Goal: Browse casually

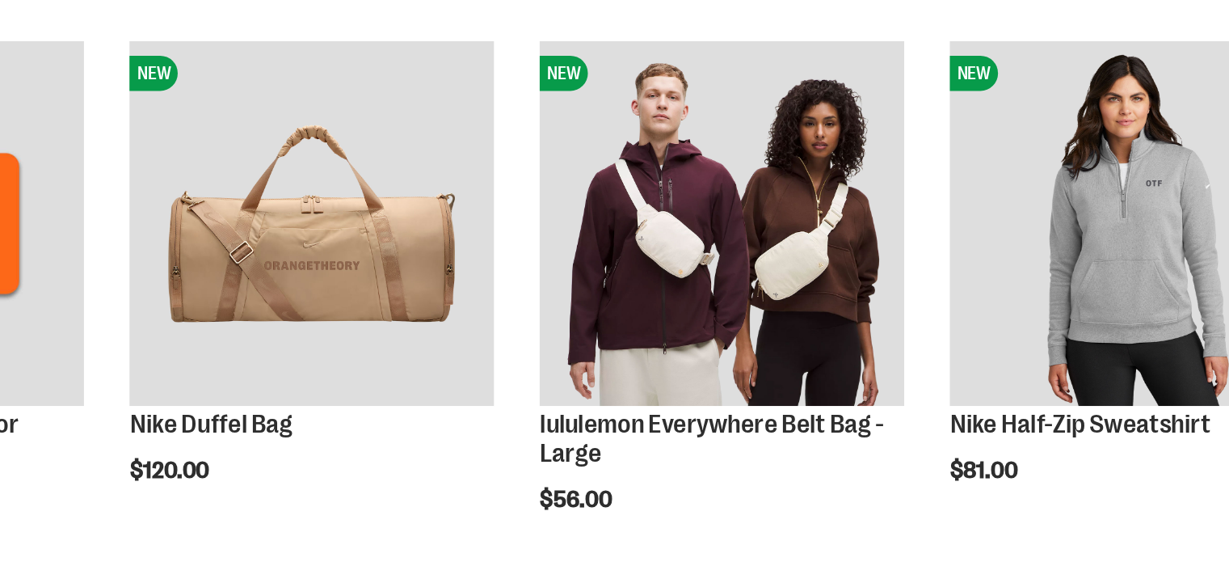
scroll to position [155, 0]
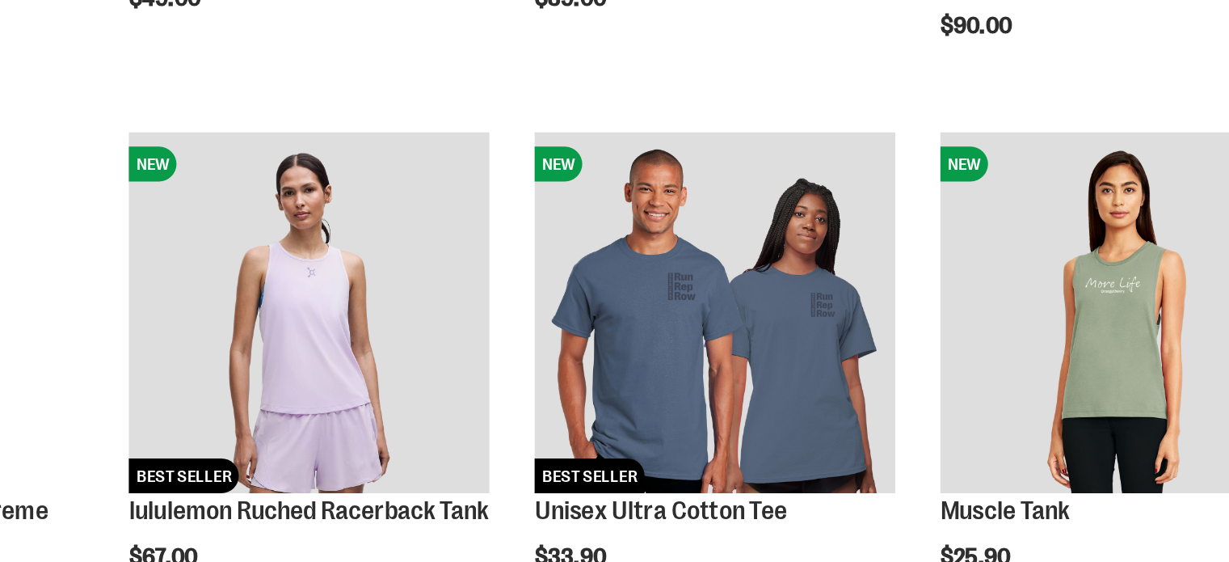
scroll to position [1027, 0]
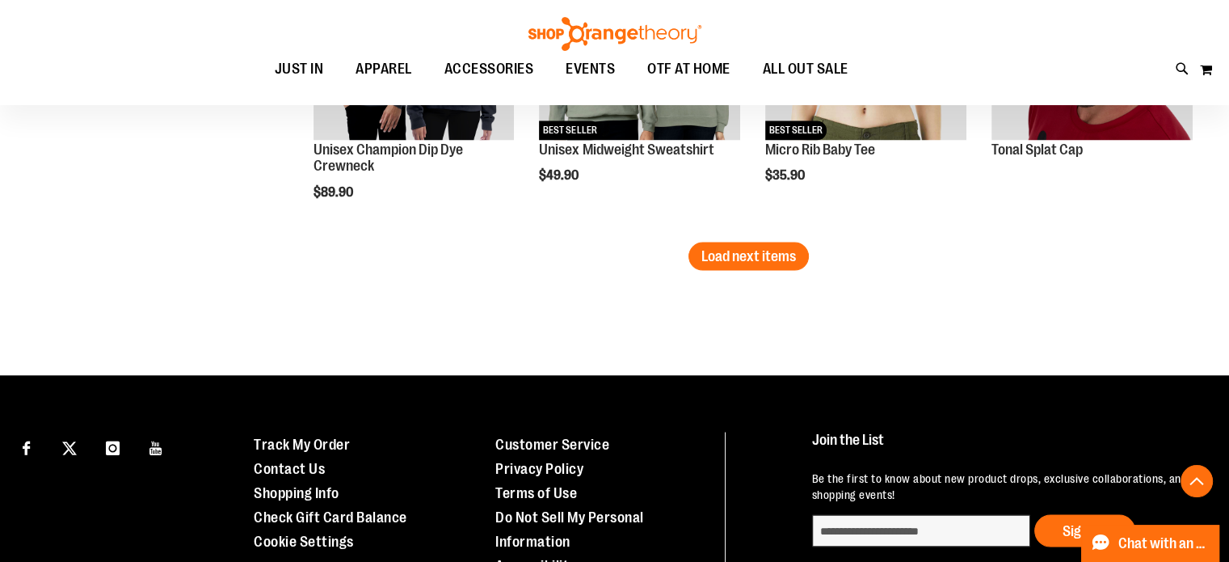
scroll to position [2885, 0]
